Goal: Navigation & Orientation: Find specific page/section

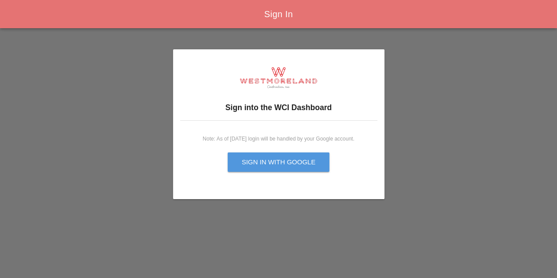
click at [306, 160] on div "Sign in with Google" at bounding box center [279, 162] width 74 height 10
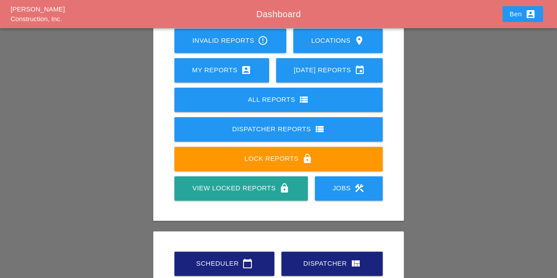
scroll to position [4, 0]
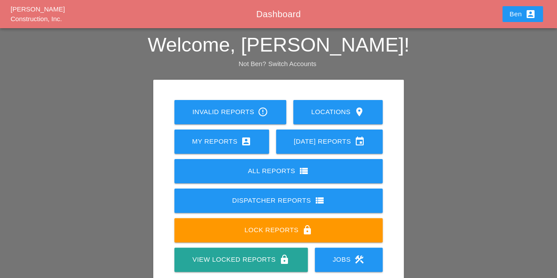
click at [514, 15] on div "Ben account_box" at bounding box center [522, 14] width 26 height 11
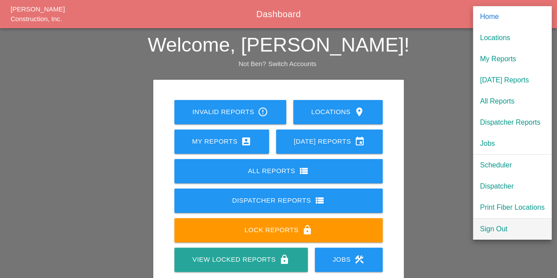
click at [513, 232] on div "Sign Out" at bounding box center [512, 229] width 65 height 11
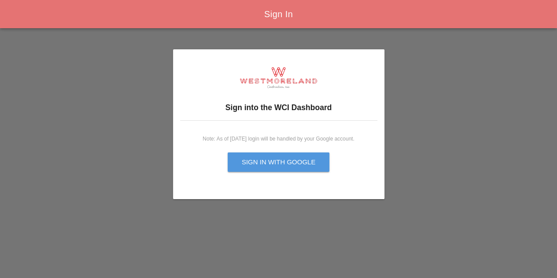
click at [293, 164] on div "Sign in with Google" at bounding box center [279, 162] width 74 height 10
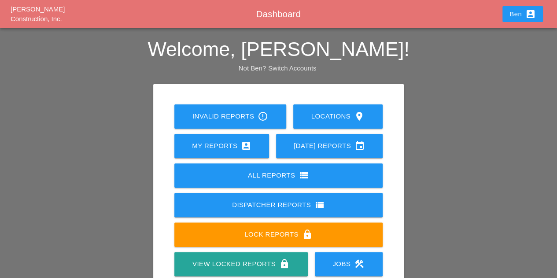
click at [523, 17] on div "Ben account_box" at bounding box center [522, 14] width 26 height 11
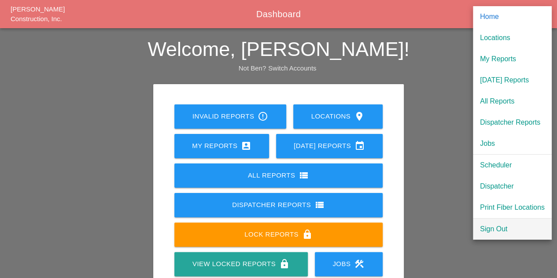
click at [501, 229] on div "Sign Out" at bounding box center [512, 229] width 65 height 11
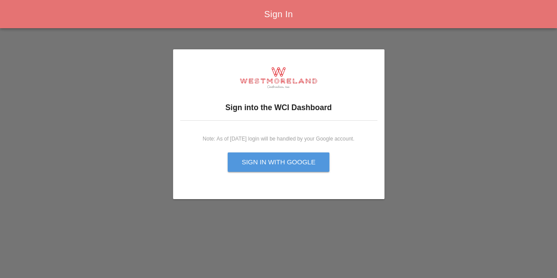
click at [300, 154] on button "Sign in with Google" at bounding box center [279, 161] width 102 height 19
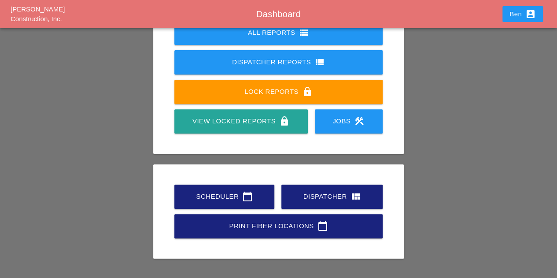
scroll to position [147, 0]
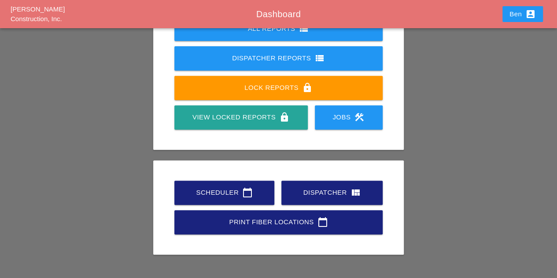
click at [217, 197] on div "Scheduler calendar_today" at bounding box center [224, 192] width 72 height 11
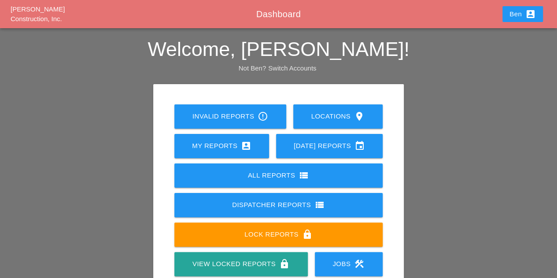
scroll to position [147, 0]
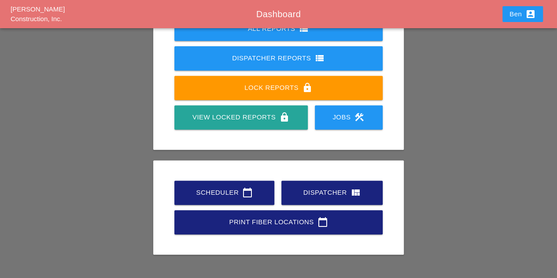
click at [108, 64] on div "Invalid Reports error_outline Locations location_on My Reports account_box Toda…" at bounding box center [278, 101] width 500 height 327
